Goal: Transaction & Acquisition: Purchase product/service

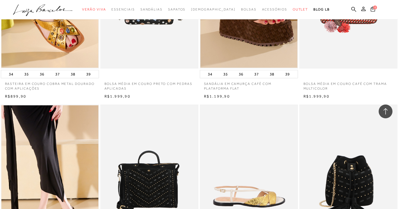
scroll to position [662, 0]
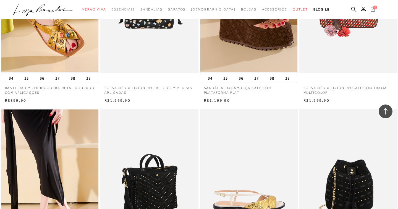
click at [150, 152] on img at bounding box center [149, 181] width 97 height 147
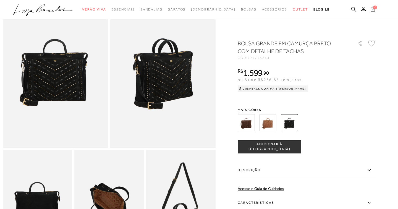
scroll to position [39, 0]
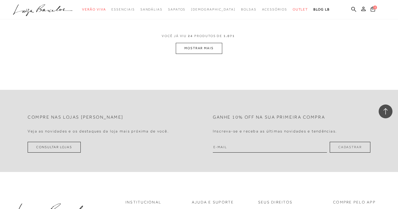
scroll to position [2219, 0]
click at [201, 44] on button "MOSTRAR MAIS" at bounding box center [199, 47] width 46 height 11
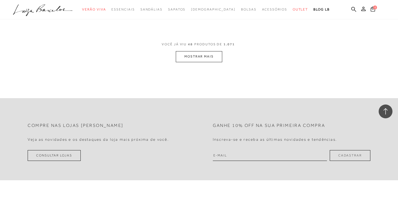
scroll to position [3308, 0]
click at [194, 51] on button "MOSTRAR MAIS" at bounding box center [199, 56] width 46 height 11
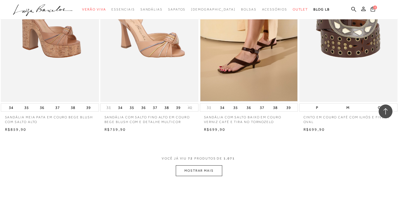
scroll to position [4292, 0]
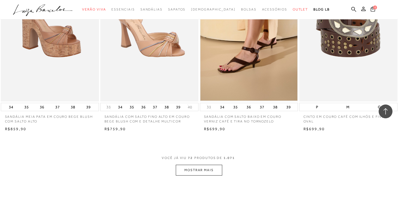
click at [203, 165] on button "MOSTRAR MAIS" at bounding box center [199, 170] width 46 height 11
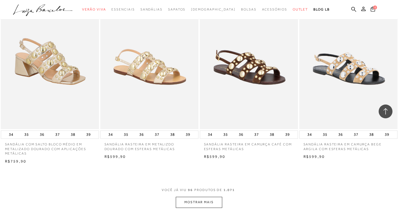
scroll to position [5367, 0]
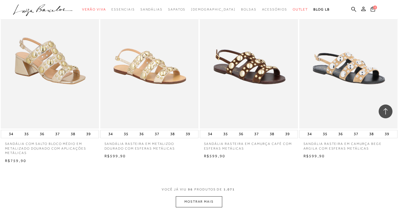
click at [202, 196] on button "MOSTRAR MAIS" at bounding box center [199, 201] width 46 height 11
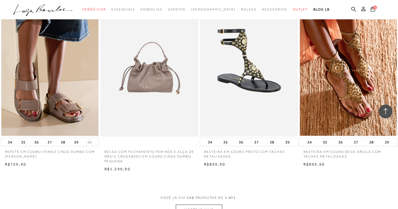
scroll to position [6471, 0]
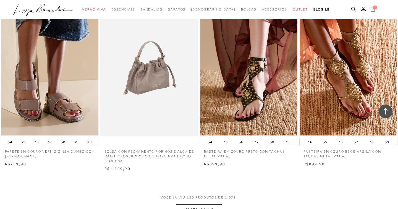
click at [161, 89] on img at bounding box center [149, 62] width 97 height 147
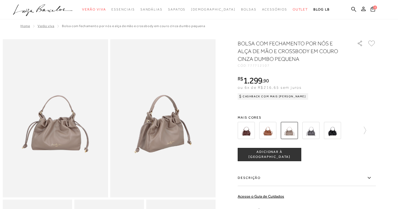
click at [335, 133] on img at bounding box center [332, 130] width 17 height 17
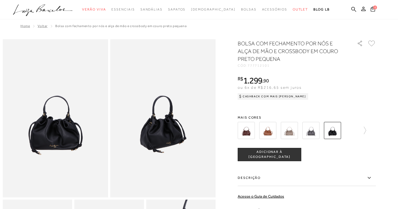
click at [312, 132] on img at bounding box center [310, 130] width 17 height 17
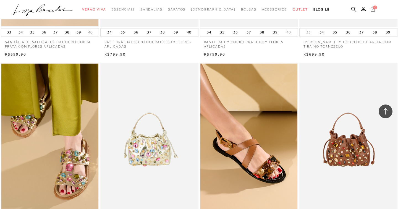
scroll to position [342, 0]
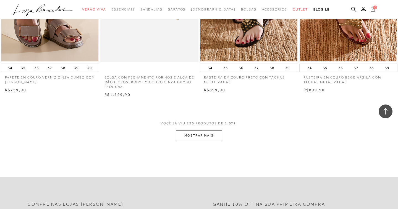
scroll to position [6546, 0]
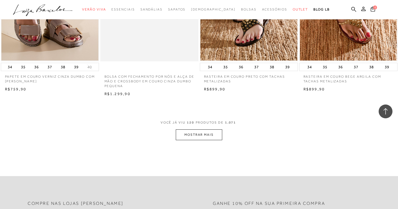
click at [201, 129] on button "MOSTRAR MAIS" at bounding box center [199, 134] width 46 height 11
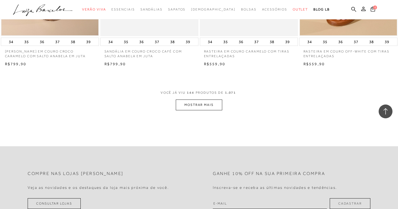
scroll to position [7677, 0]
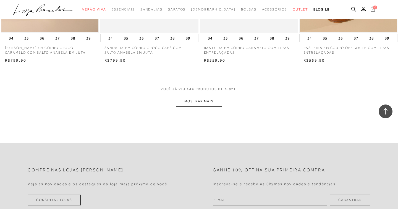
click at [201, 96] on button "MOSTRAR MAIS" at bounding box center [199, 101] width 46 height 11
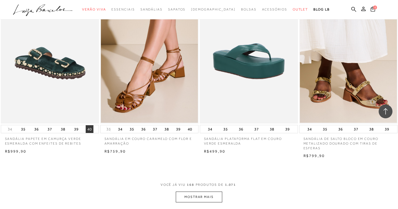
scroll to position [8690, 0]
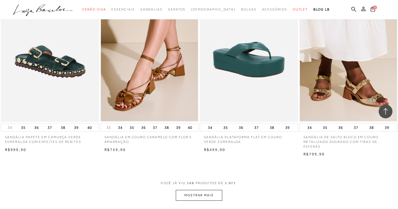
click at [195, 190] on button "MOSTRAR MAIS" at bounding box center [199, 195] width 46 height 11
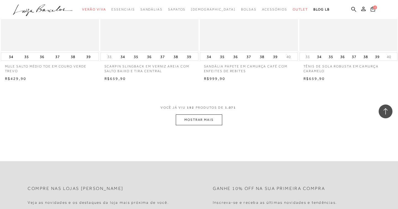
scroll to position [9869, 0]
click at [206, 113] on button "MOSTRAR MAIS" at bounding box center [199, 118] width 46 height 11
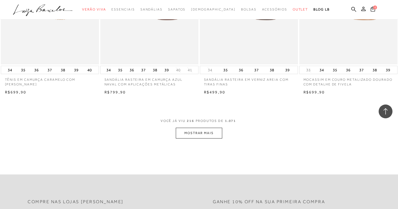
scroll to position [10953, 0]
click at [199, 126] on button "MOSTRAR MAIS" at bounding box center [199, 131] width 46 height 11
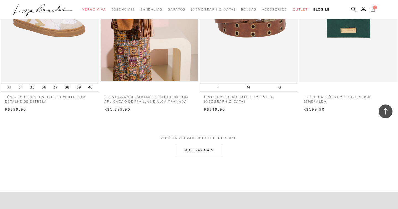
scroll to position [12043, 0]
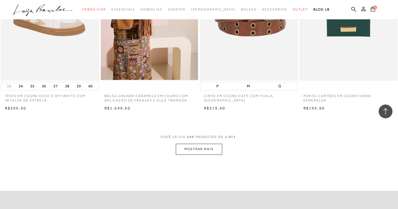
click at [203, 144] on button "MOSTRAR MAIS" at bounding box center [199, 149] width 46 height 11
